Goal: Find specific page/section: Find specific page/section

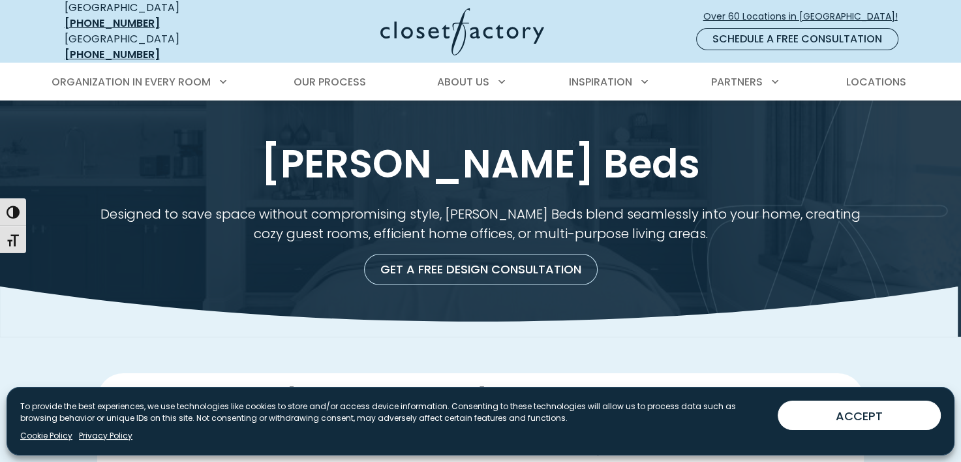
click at [783, 10] on span "Over 60 Locations in [GEOGRAPHIC_DATA]!" at bounding box center [805, 17] width 205 height 14
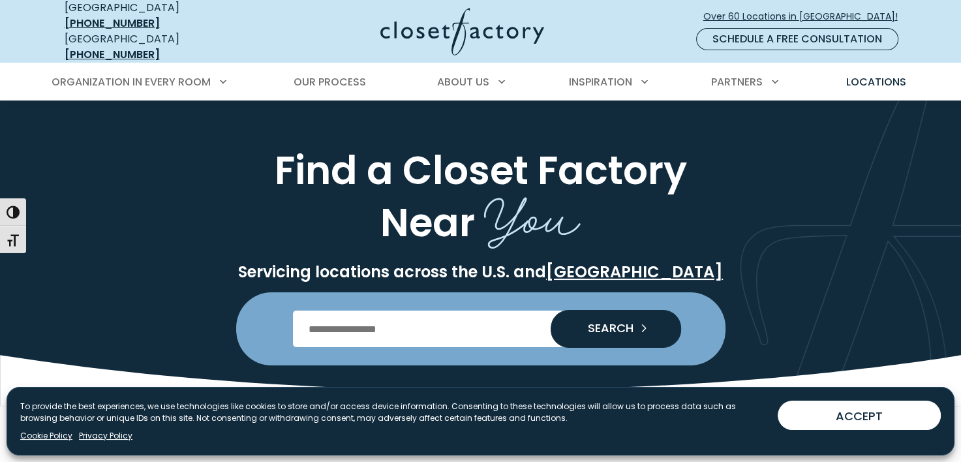
click at [305, 323] on input "Enter Postal Code" at bounding box center [480, 328] width 375 height 37
type input "*****"
click at [598, 322] on span "SEARCH" at bounding box center [605, 328] width 56 height 12
